Goal: Information Seeking & Learning: Learn about a topic

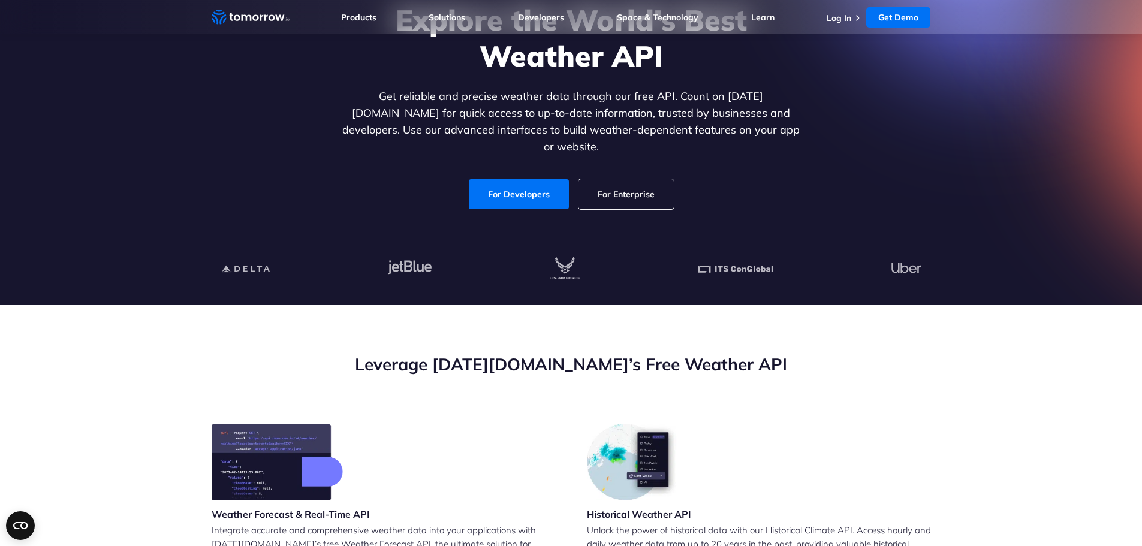
scroll to position [180, 0]
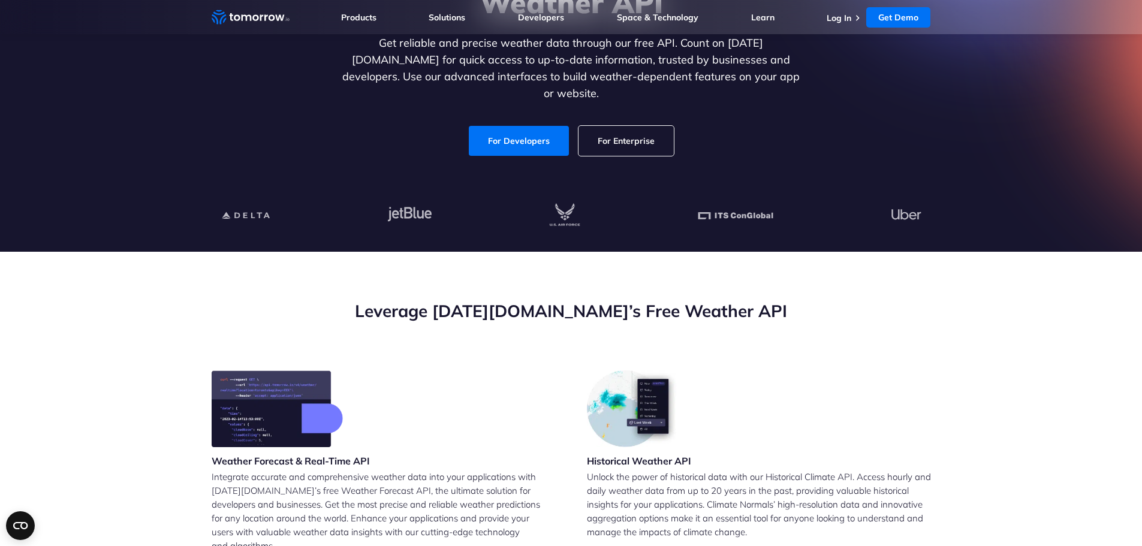
click at [506, 126] on link "For Developers" at bounding box center [519, 141] width 100 height 30
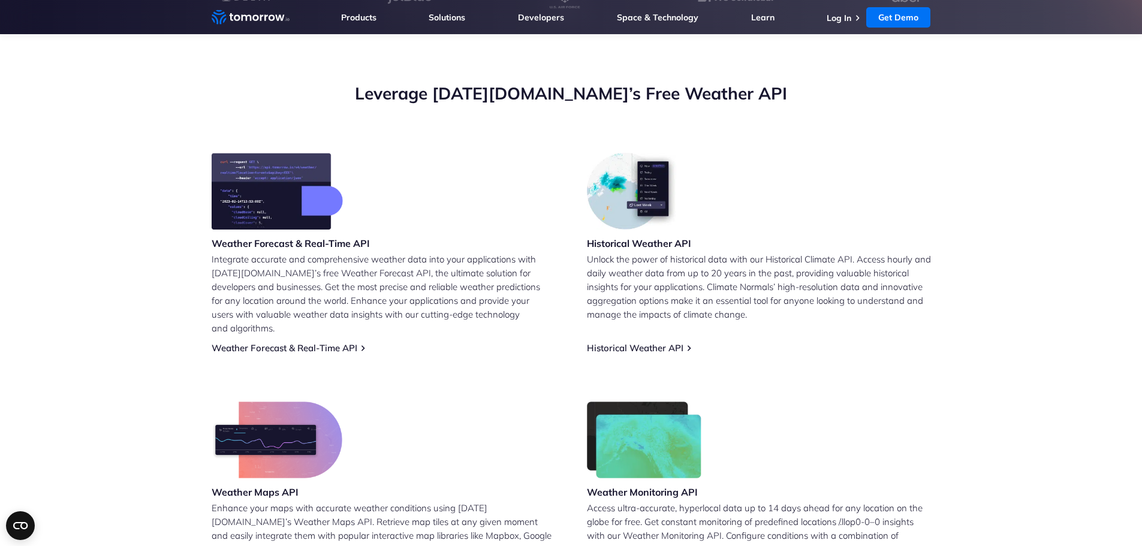
scroll to position [420, 0]
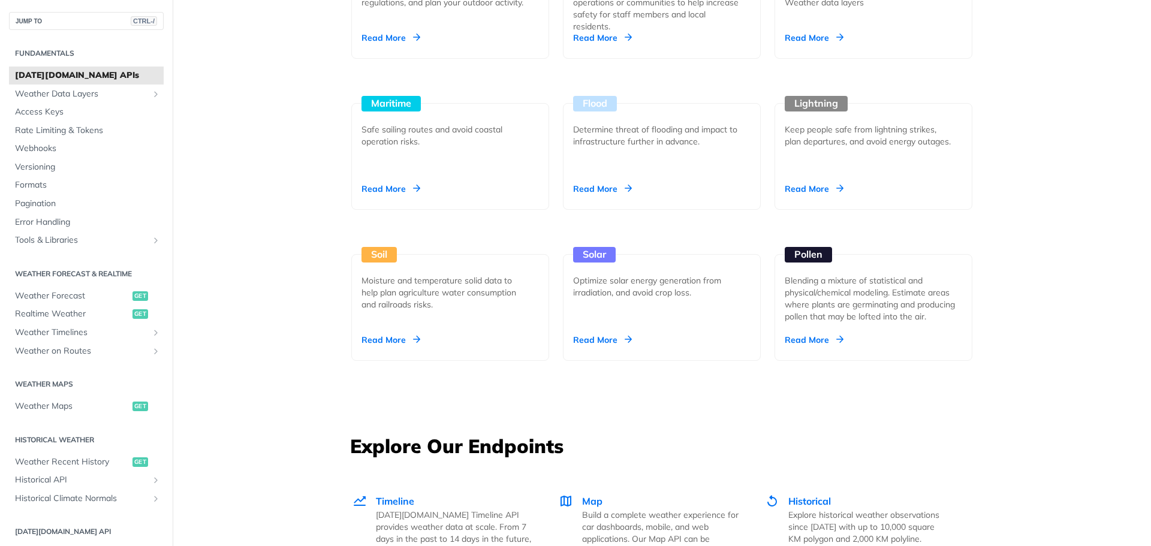
scroll to position [1319, 0]
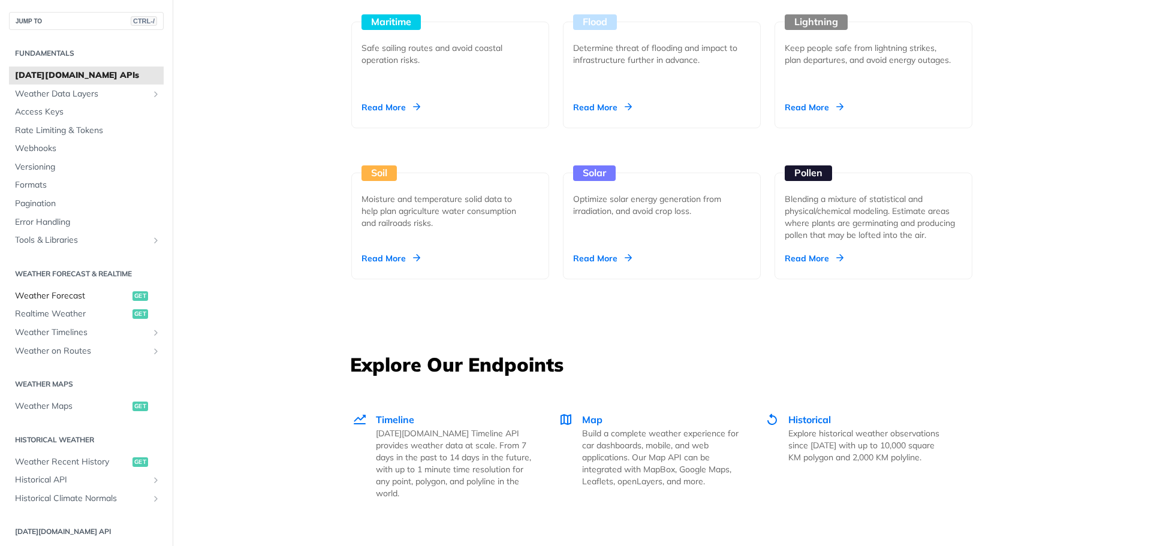
click at [68, 297] on span "Weather Forecast" at bounding box center [72, 296] width 114 height 12
